Goal: Transaction & Acquisition: Book appointment/travel/reservation

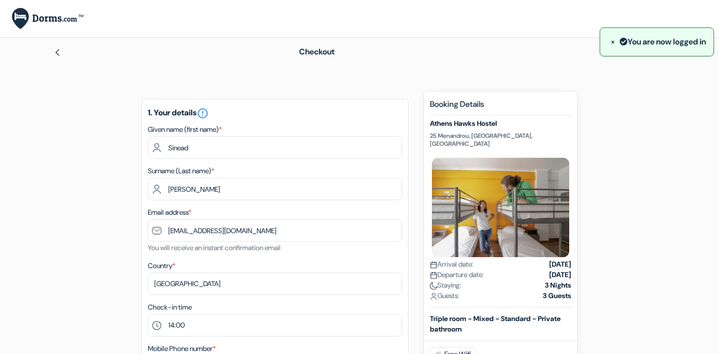
select select "64"
select select "14"
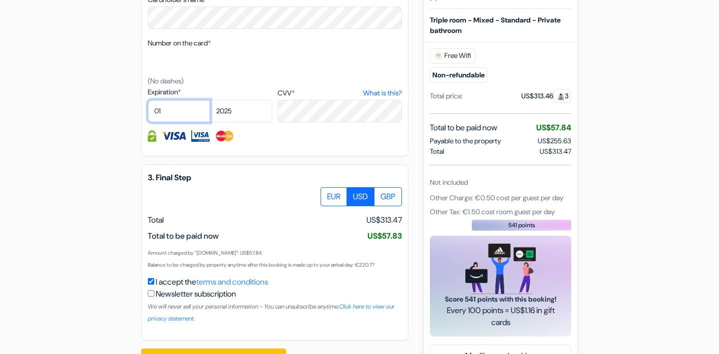
click at [162, 113] on select "01 02 03 04 05 06 07 08 09 10 11 12" at bounding box center [179, 111] width 62 height 22
select select "03"
click at [234, 114] on select "2025 2026 2027 2028 2029 2030 2031 2032 2033 2034 2035 2036 2037 2038 2039 2040…" at bounding box center [241, 111] width 62 height 22
select select "2027"
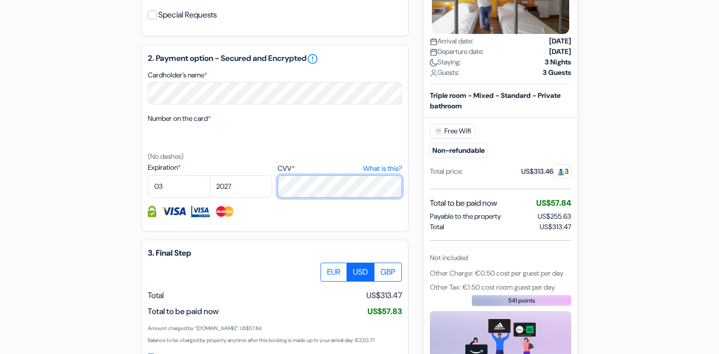
scroll to position [407, 0]
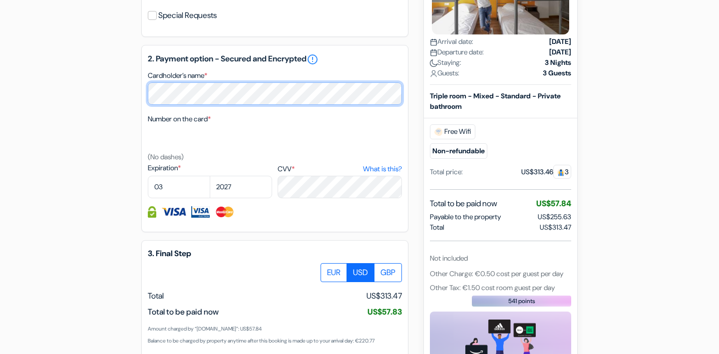
click at [137, 91] on div "add_box Athens Hawks Hostel 25 [GEOGRAPHIC_DATA], [GEOGRAPHIC_DATA], [GEOGRAPHI…" at bounding box center [359, 67] width 659 height 768
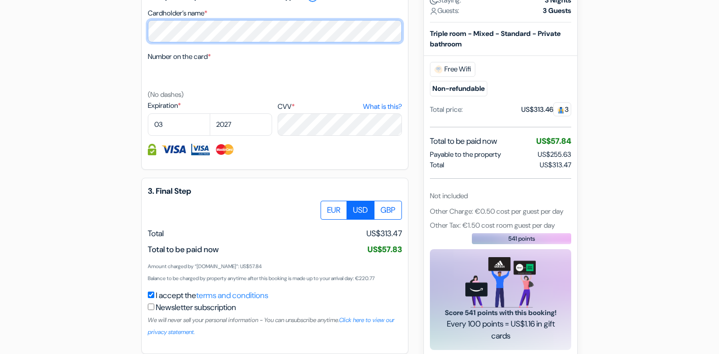
scroll to position [517, 0]
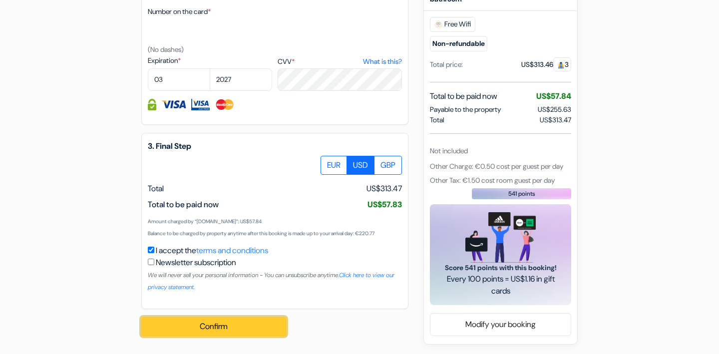
click at [211, 329] on button "Confirm Loading..." at bounding box center [213, 326] width 145 height 19
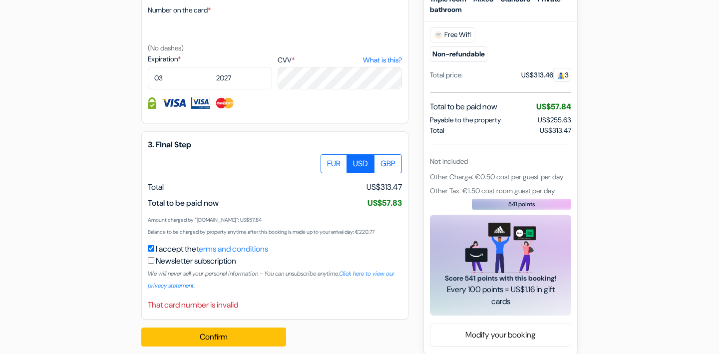
scroll to position [529, 0]
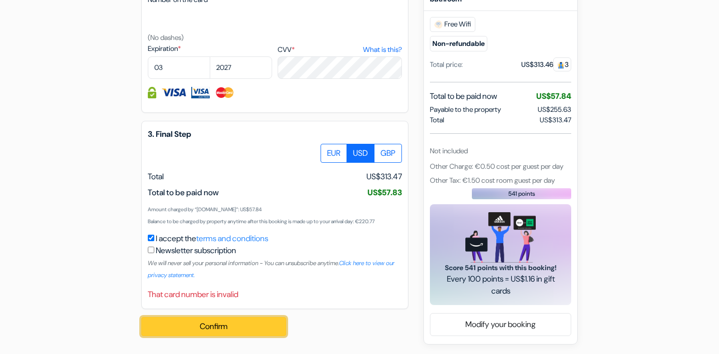
click at [218, 328] on button "Confirm Loading..." at bounding box center [213, 326] width 145 height 19
click at [261, 327] on button "Confirm Loading..." at bounding box center [213, 326] width 145 height 19
click at [241, 326] on button "Confirm Loading..." at bounding box center [213, 326] width 145 height 19
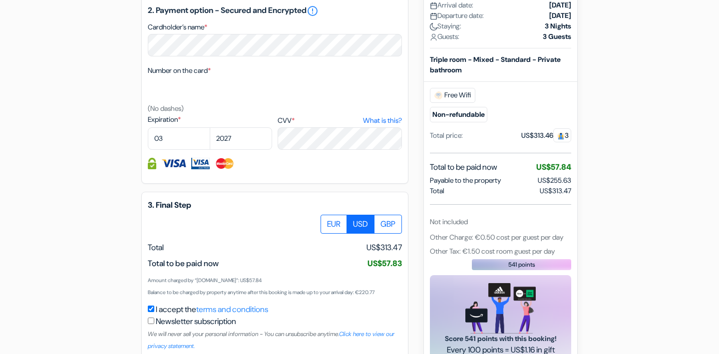
scroll to position [370, 0]
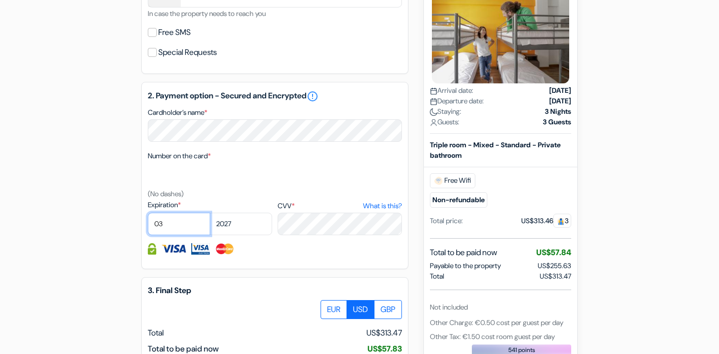
click at [187, 227] on select "01 02 03 04 05 06 07 08 09 10 11 12" at bounding box center [179, 224] width 62 height 22
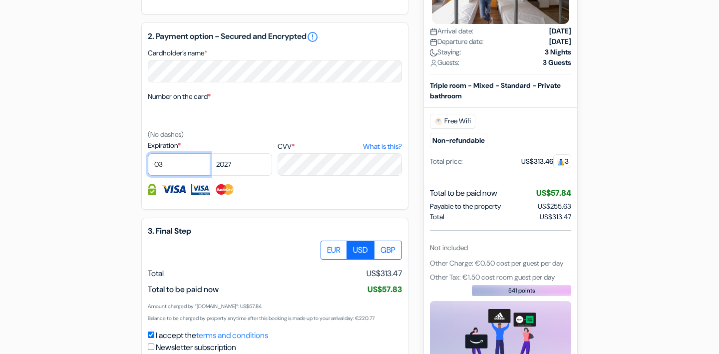
scroll to position [424, 0]
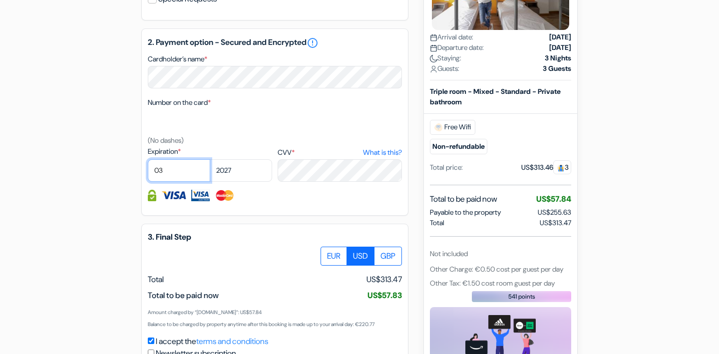
click at [171, 174] on select "01 02 03 04 05 06 07 08 09 10 11 12" at bounding box center [179, 170] width 62 height 22
select select "02"
click at [219, 172] on select "2025 2026 2027 2028 2029 2030 2031 2032 2033 2034 2035 2036 2037 2038 2039 2040…" at bounding box center [241, 170] width 62 height 22
click at [168, 173] on select "01 02 03 04 05 06 07 08 09 10 11 12" at bounding box center [179, 170] width 62 height 22
click at [237, 172] on select "2025 2026 2027 2028 2029 2030 2031 2032 2033 2034 2035 2036 2037 2038 2039 2040…" at bounding box center [241, 170] width 62 height 22
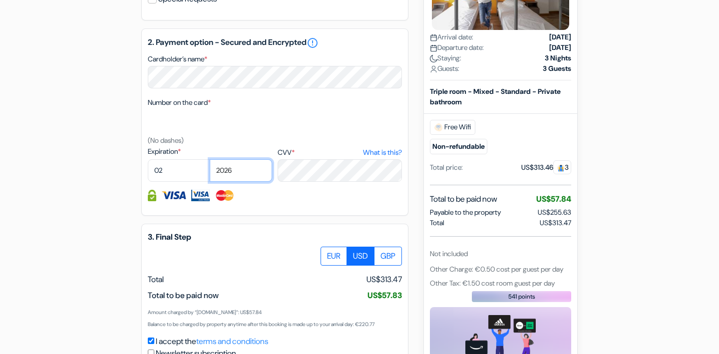
select select "2028"
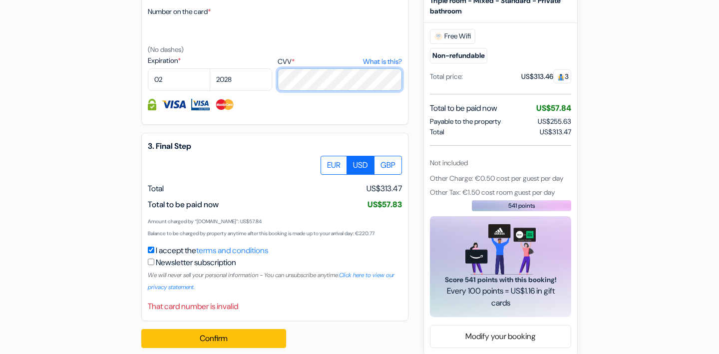
scroll to position [529, 0]
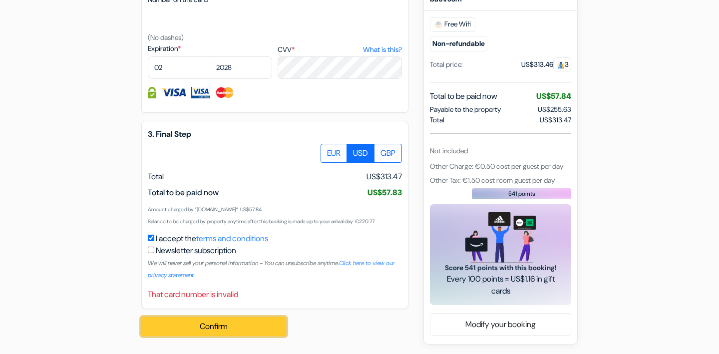
click at [259, 331] on button "Confirm Loading..." at bounding box center [213, 326] width 145 height 19
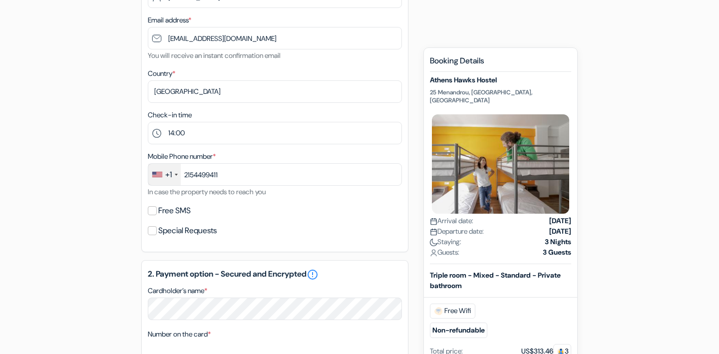
scroll to position [0, 0]
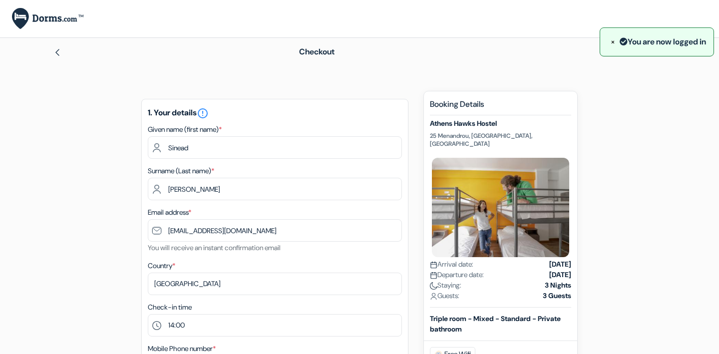
click at [611, 44] on span "×" at bounding box center [613, 41] width 4 height 10
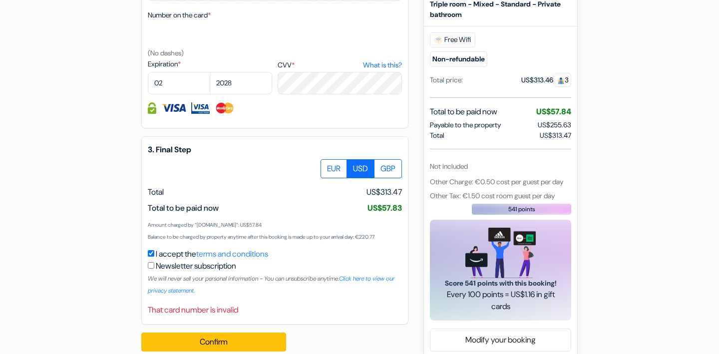
scroll to position [529, 0]
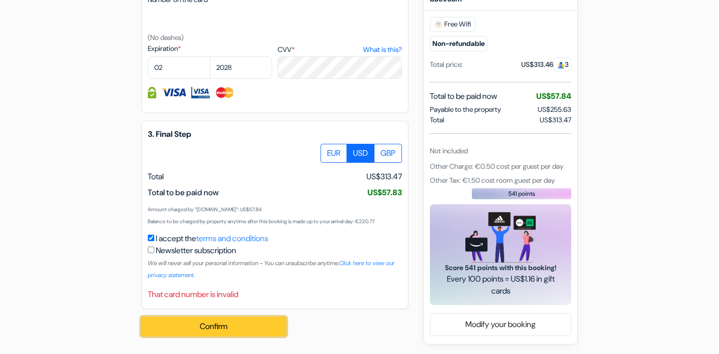
click at [250, 334] on button "Confirm Loading..." at bounding box center [213, 326] width 145 height 19
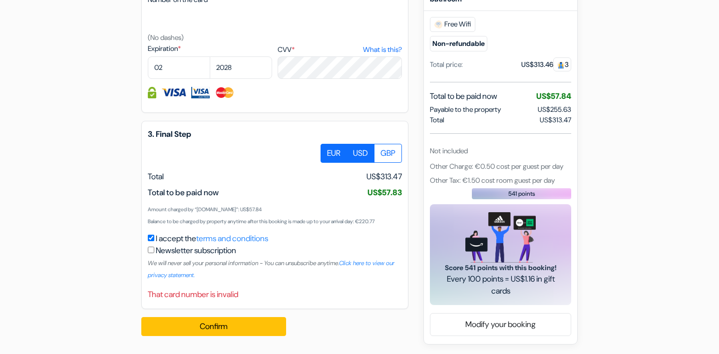
click at [333, 153] on label "EUR" at bounding box center [334, 153] width 26 height 19
click at [328, 150] on input "EUR" at bounding box center [324, 147] width 6 height 6
radio input "true"
click at [363, 152] on label "USD" at bounding box center [360, 153] width 28 height 19
click at [328, 150] on input "USD" at bounding box center [324, 147] width 6 height 6
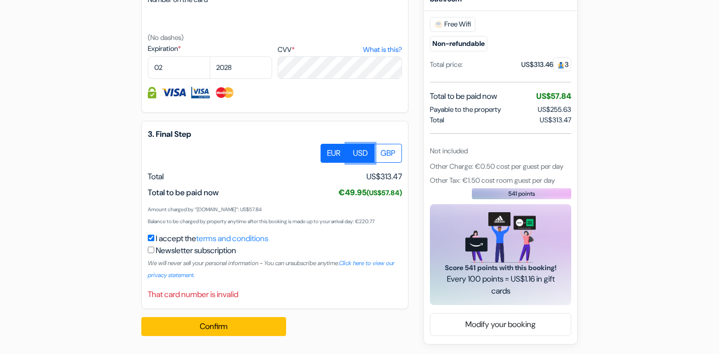
radio input "true"
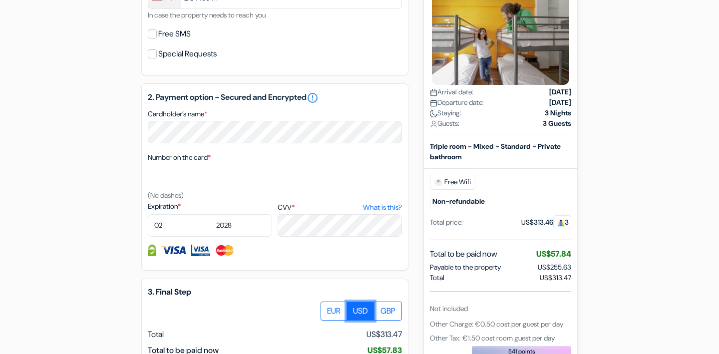
scroll to position [368, 0]
click at [179, 255] on img at bounding box center [173, 250] width 25 height 11
click at [215, 253] on img at bounding box center [225, 250] width 20 height 11
click at [387, 209] on link "What is this?" at bounding box center [382, 208] width 39 height 10
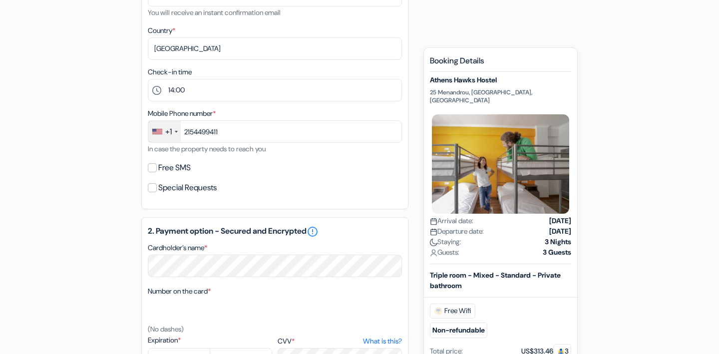
scroll to position [222, 0]
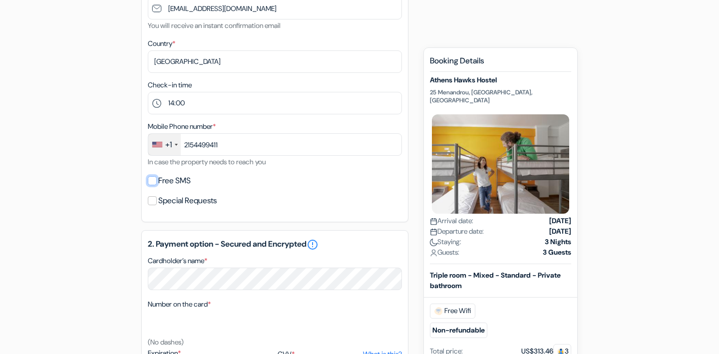
click at [152, 181] on input "Free SMS" at bounding box center [152, 180] width 9 height 9
checkbox input "true"
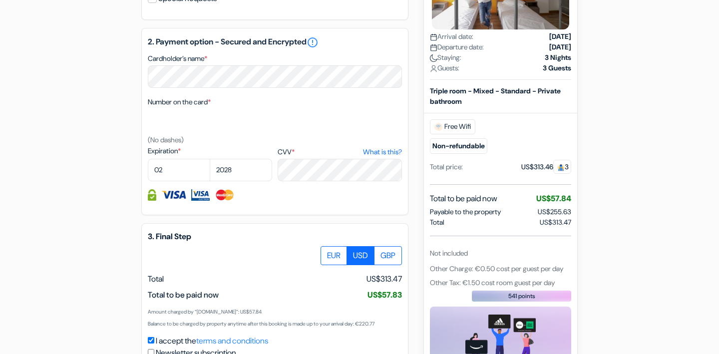
scroll to position [557, 0]
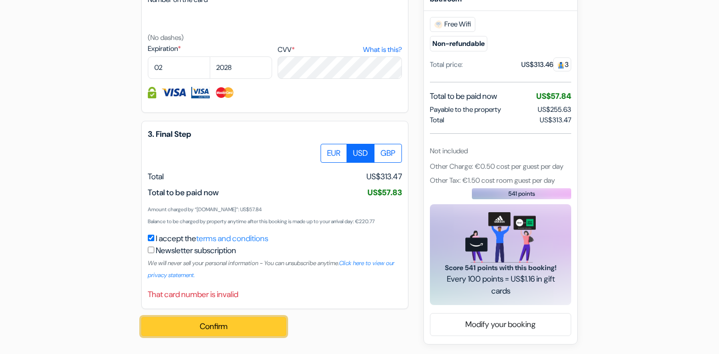
click at [224, 329] on button "Confirm Loading..." at bounding box center [213, 326] width 145 height 19
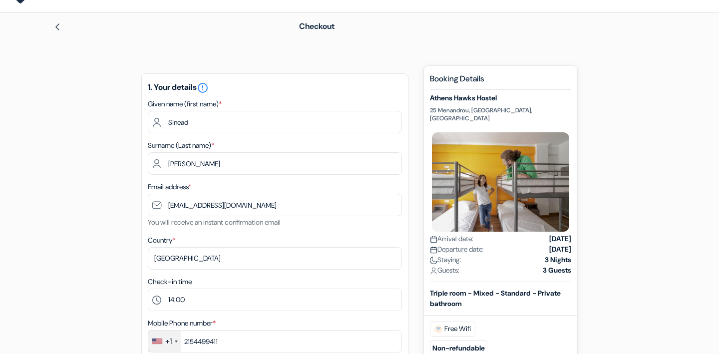
scroll to position [0, 0]
